Goal: Task Accomplishment & Management: Manage account settings

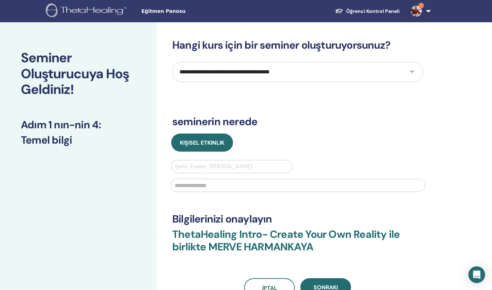
click at [421, 11] on img at bounding box center [416, 11] width 11 height 11
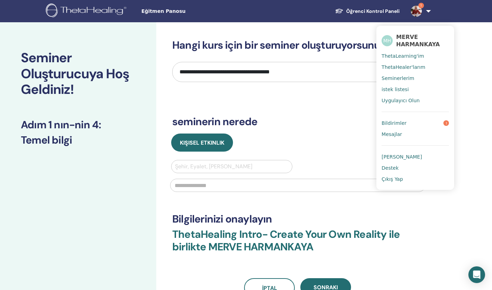
click at [409, 126] on link "Bildirimler 1" at bounding box center [415, 122] width 67 height 11
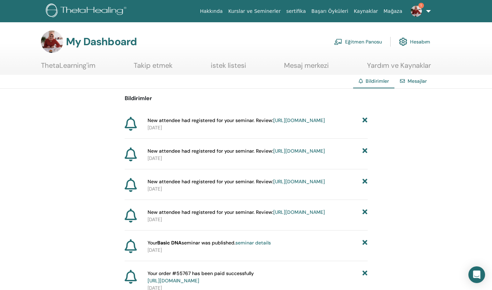
click at [365, 44] on link "Eğitmen Panosu" at bounding box center [358, 41] width 48 height 15
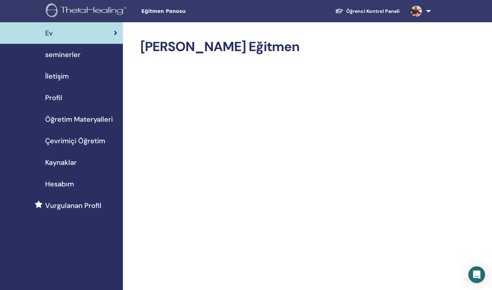
click at [61, 53] on span "seminerler" at bounding box center [62, 54] width 35 height 10
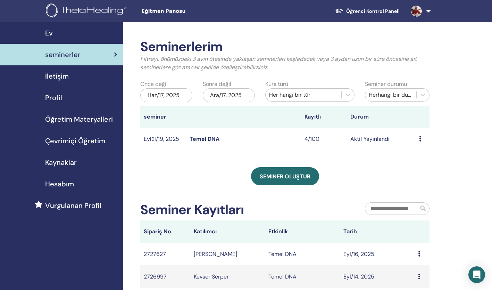
click at [216, 141] on link "Temel DNA" at bounding box center [205, 138] width 30 height 7
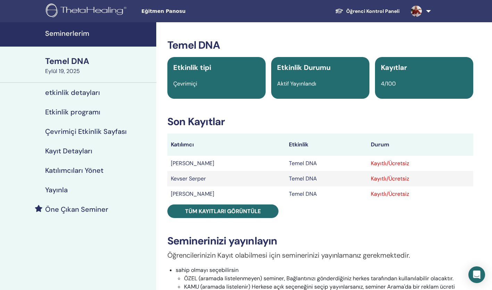
click at [207, 217] on link "Tüm kayıtları görüntüle" at bounding box center [222, 211] width 111 height 14
